Goal: Information Seeking & Learning: Learn about a topic

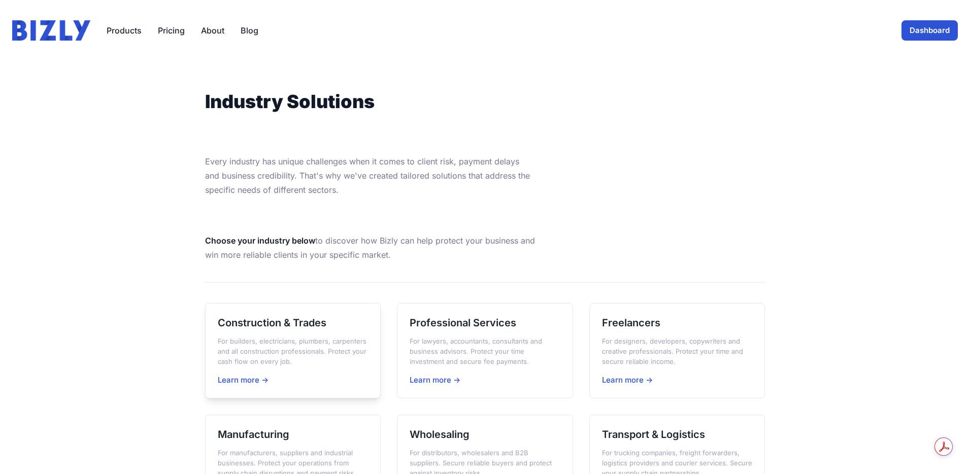
click at [306, 320] on h3 "Construction & Trades" at bounding box center [293, 323] width 151 height 14
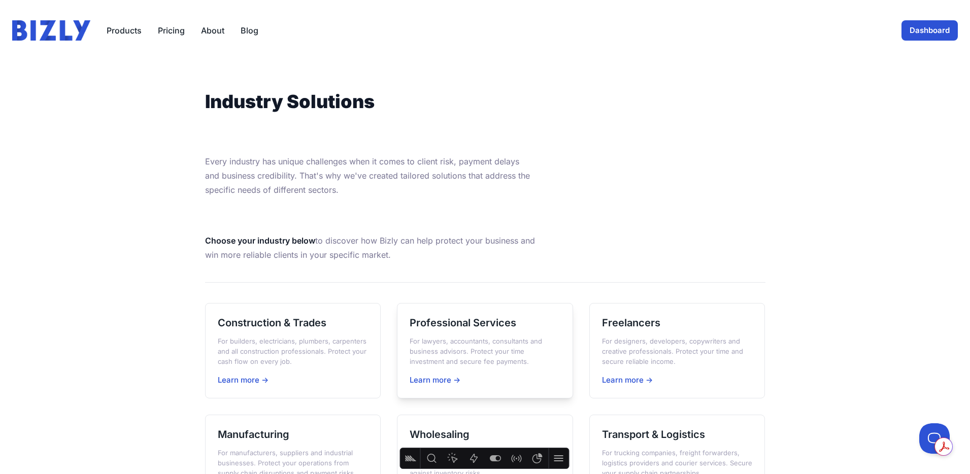
click at [466, 336] on p "For lawyers, accountants, consultants and business advisors. Protect your time …" at bounding box center [485, 351] width 151 height 30
click at [647, 327] on h3 "Freelancers" at bounding box center [677, 323] width 151 height 14
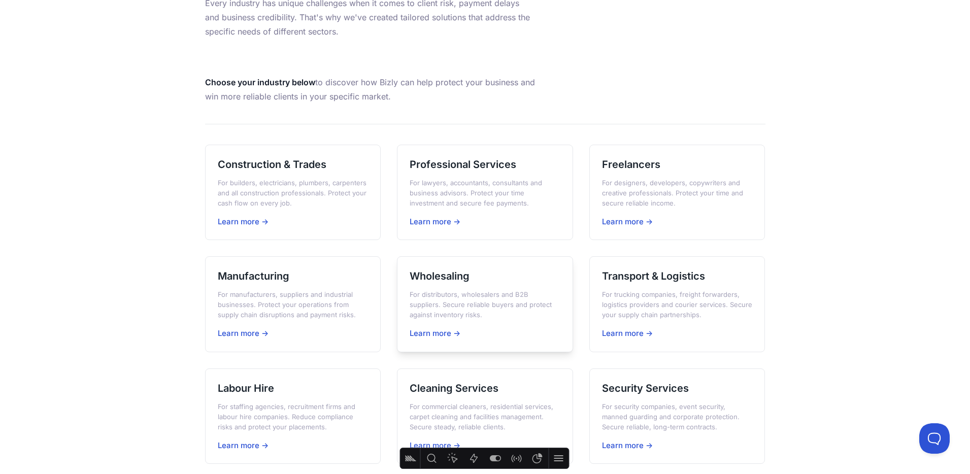
scroll to position [179, 0]
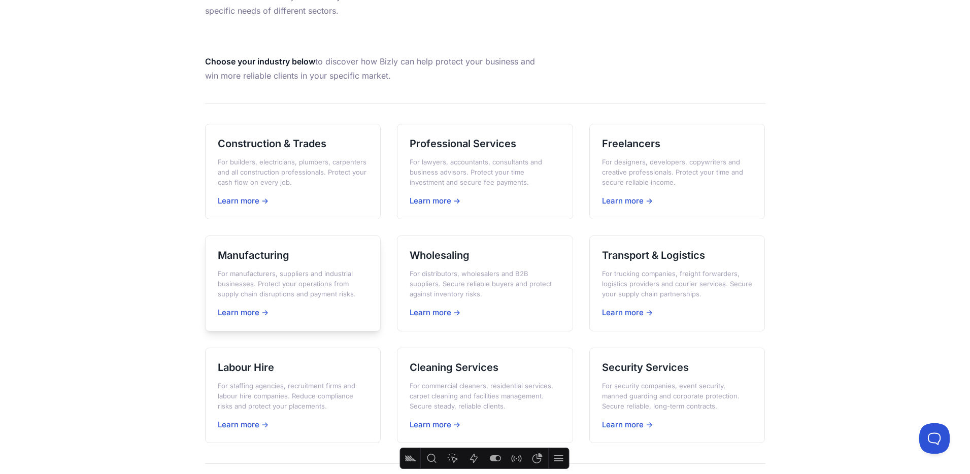
click at [274, 260] on h3 "Manufacturing" at bounding box center [293, 255] width 151 height 14
click at [436, 251] on h3 "Wholesaling" at bounding box center [485, 255] width 151 height 14
click at [286, 139] on h3 "Construction & Trades" at bounding box center [293, 144] width 151 height 14
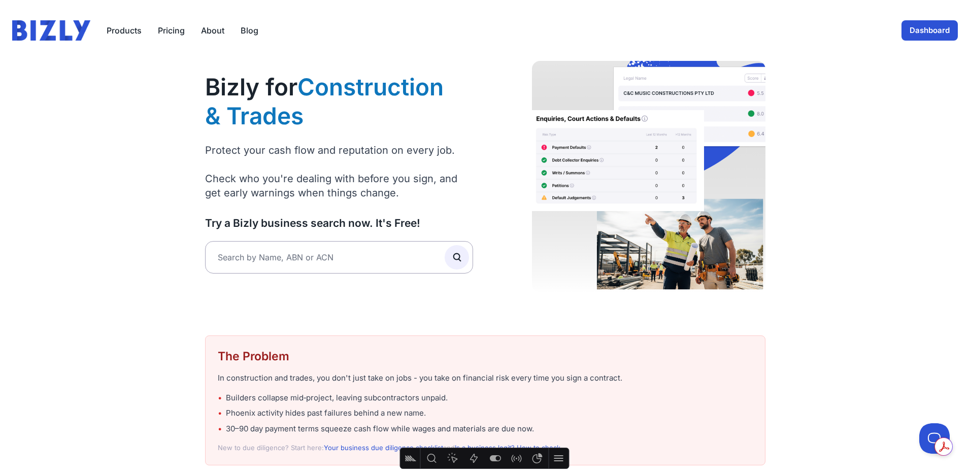
scroll to position [11, 0]
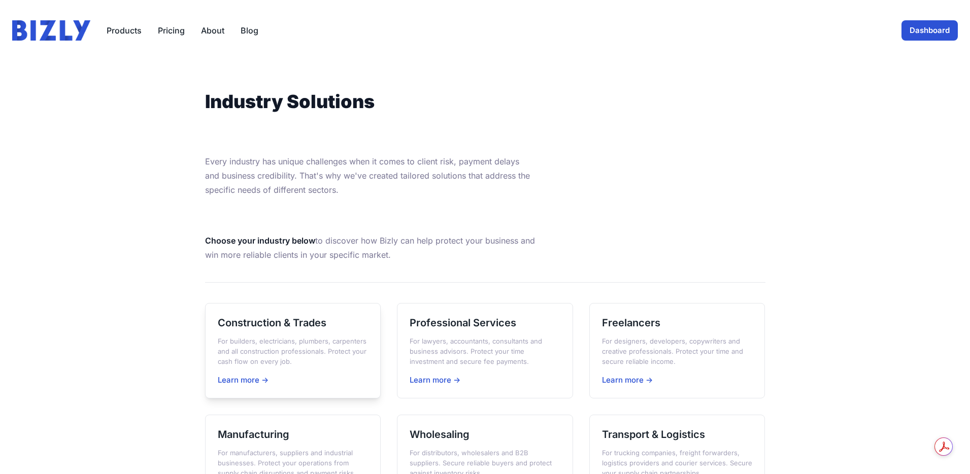
scroll to position [179, 0]
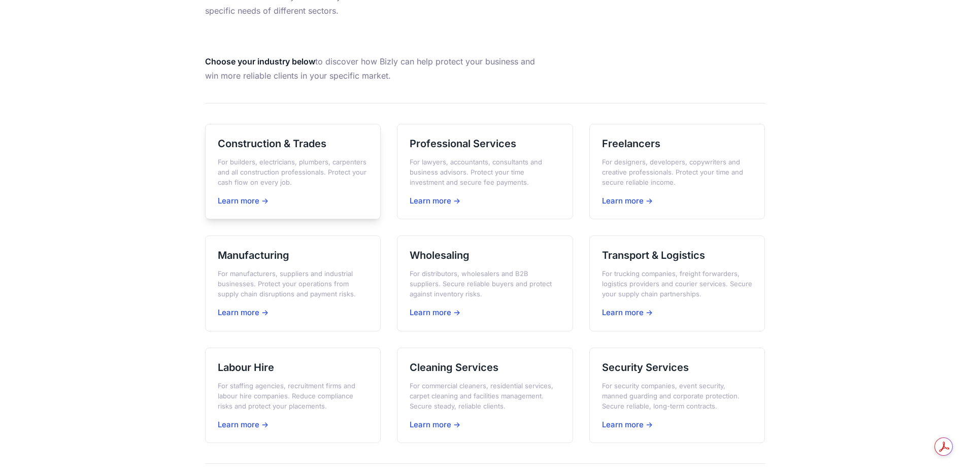
click at [316, 146] on h3 "Construction & Trades" at bounding box center [293, 144] width 151 height 14
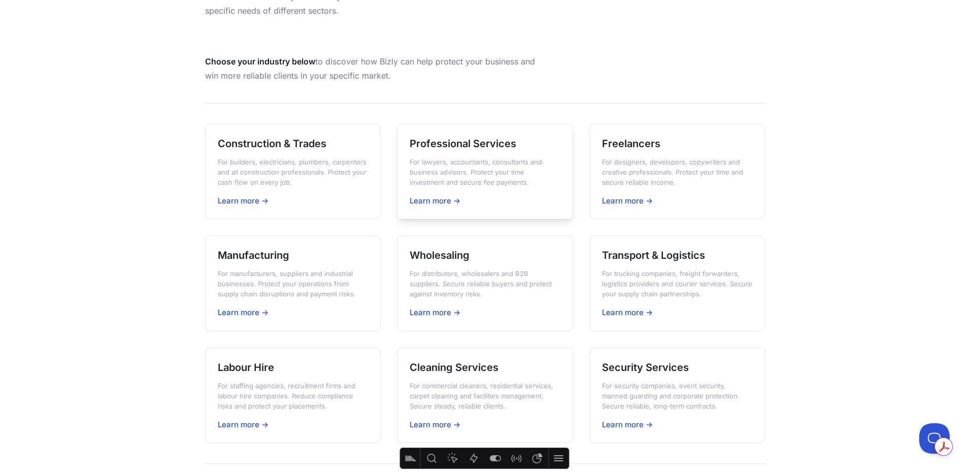
click at [492, 151] on div "Professional Services For lawyers, accountants, consultants and business adviso…" at bounding box center [485, 172] width 176 height 96
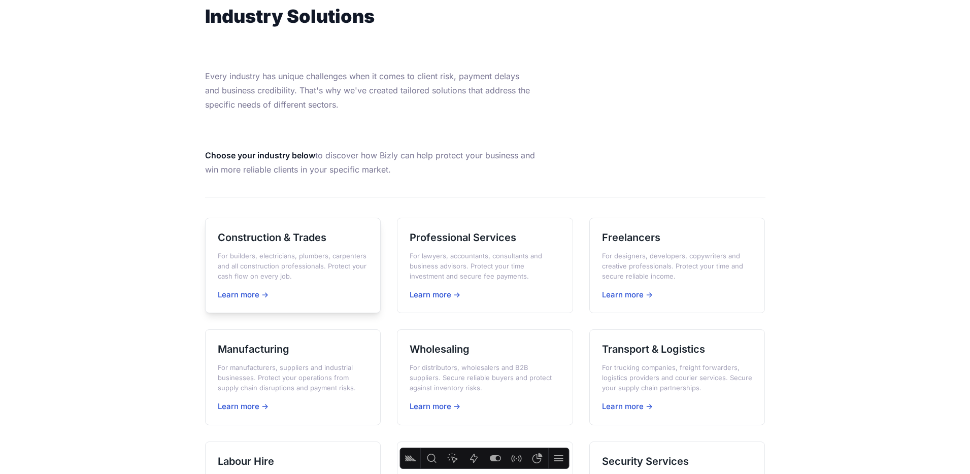
scroll to position [107, 0]
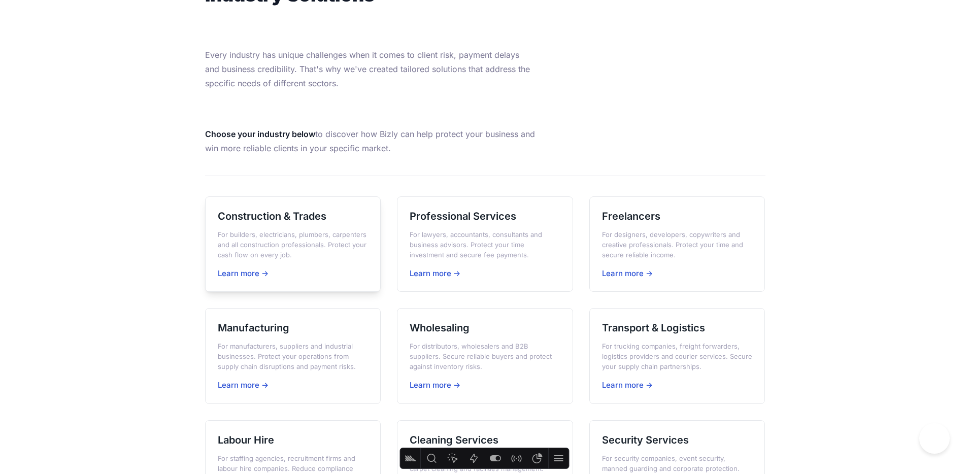
click at [271, 214] on h3 "Construction & Trades" at bounding box center [293, 216] width 151 height 14
click at [502, 214] on h3 "Professional Services" at bounding box center [485, 216] width 151 height 14
click at [663, 216] on h3 "Freelancers" at bounding box center [677, 216] width 151 height 14
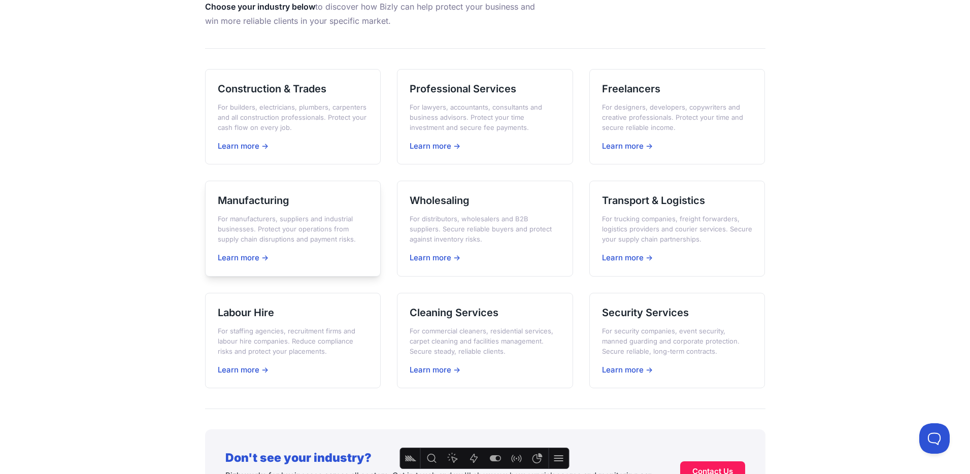
scroll to position [240, 0]
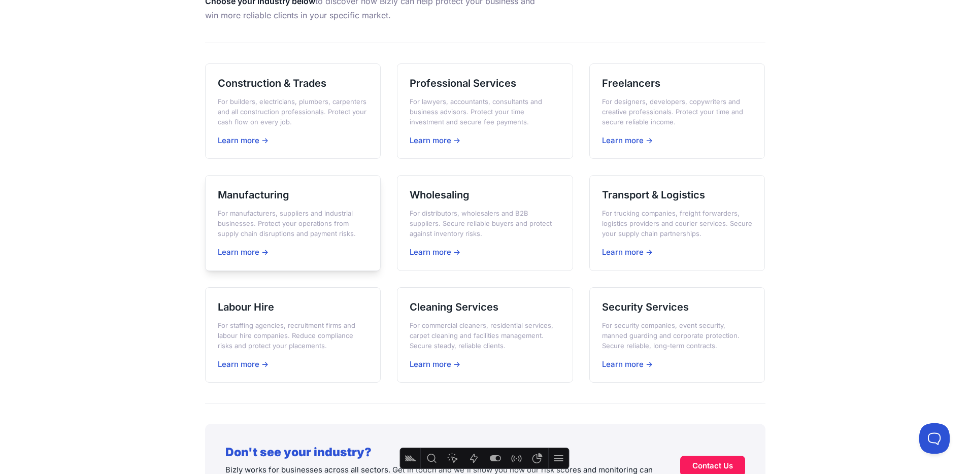
click at [273, 220] on p "For manufacturers, suppliers and industrial businesses. Protect your operations…" at bounding box center [293, 223] width 151 height 30
click at [494, 209] on p "For distributors, wholesalers and B2B suppliers. Secure reliable buyers and pro…" at bounding box center [485, 223] width 151 height 30
click at [652, 190] on h3 "Transport & Logistics" at bounding box center [677, 195] width 151 height 14
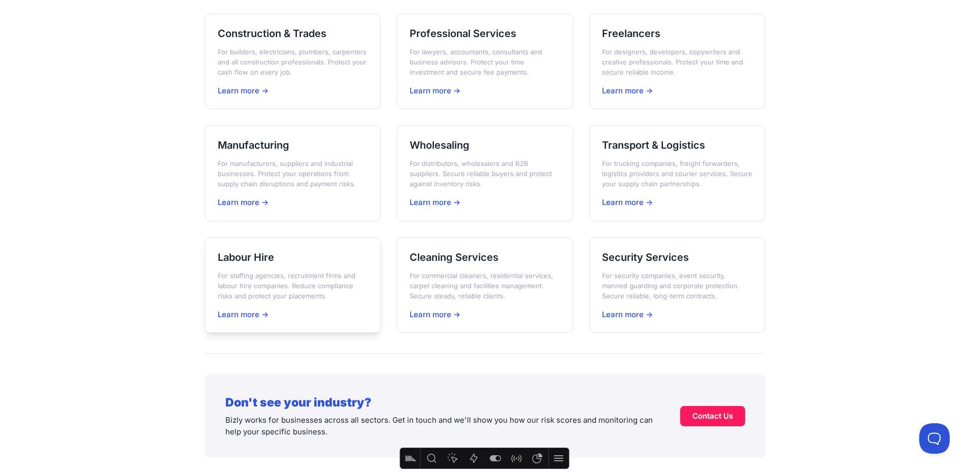
scroll to position [290, 0]
click at [276, 268] on div "Labour Hire For staffing agencies, recruitment firms and labour hire companies.…" at bounding box center [293, 285] width 176 height 96
click at [457, 247] on div "Cleaning Services For commercial cleaners, residential services, carpet cleanin…" at bounding box center [485, 285] width 176 height 96
click at [703, 250] on h3 "Security Services" at bounding box center [677, 256] width 151 height 14
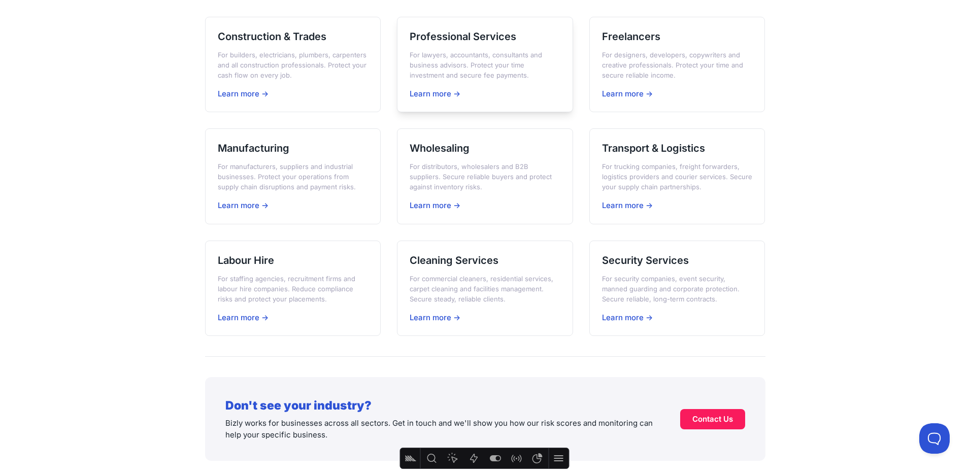
click at [484, 63] on p "For lawyers, accountants, consultants and business advisors. Protect your time …" at bounding box center [485, 65] width 151 height 30
click at [476, 61] on p "For lawyers, accountants, consultants and business advisors. Protect your time …" at bounding box center [485, 65] width 151 height 30
click at [479, 163] on p "For distributors, wholesalers and B2B suppliers. Secure reliable buyers and pro…" at bounding box center [485, 176] width 151 height 30
click at [428, 266] on h3 "Cleaning Services" at bounding box center [485, 260] width 151 height 14
click at [673, 260] on h3 "Security Services" at bounding box center [677, 260] width 151 height 14
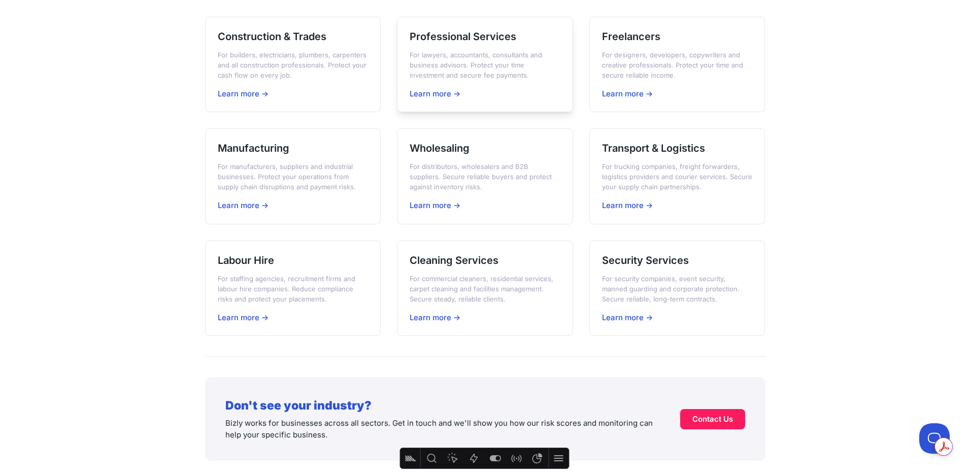
scroll to position [286, 0]
click at [453, 41] on h3 "Professional Services" at bounding box center [485, 37] width 151 height 14
